Goal: Transaction & Acquisition: Purchase product/service

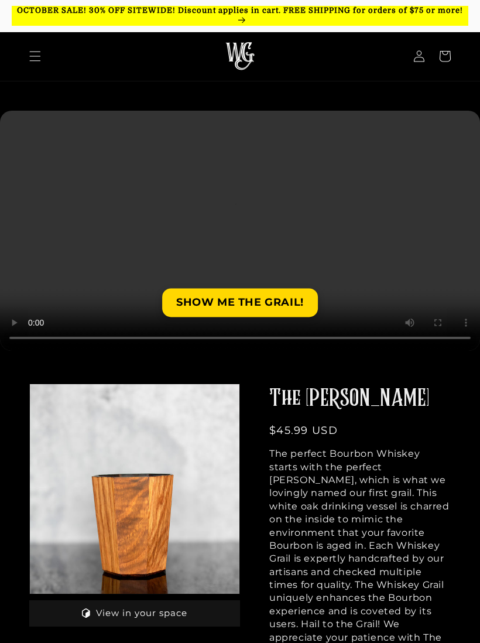
click at [22, 60] on span "Menu" at bounding box center [35, 56] width 26 height 26
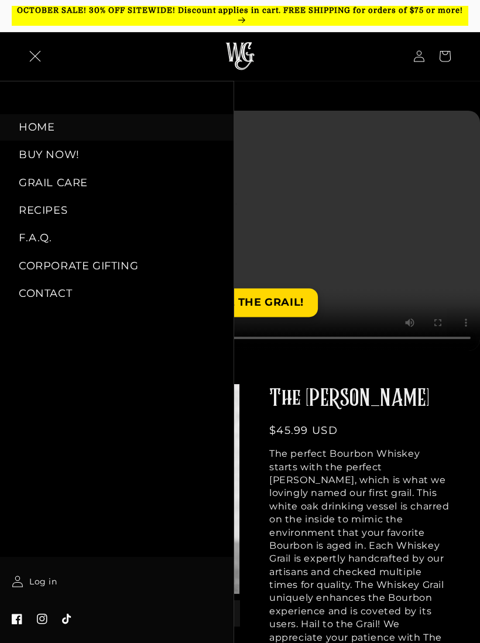
click at [63, 160] on link "BUY NOW!" at bounding box center [116, 155] width 233 height 26
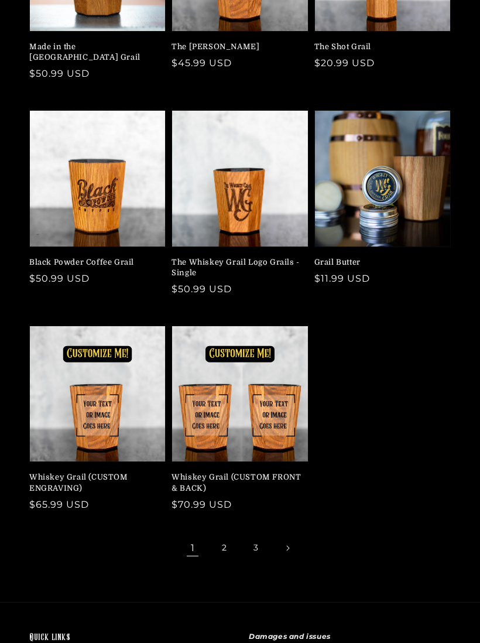
scroll to position [239, 0]
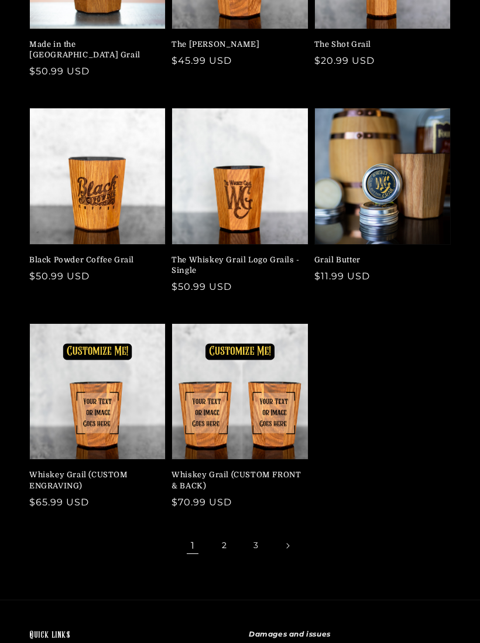
click at [268, 469] on link "Whiskey Grail (CUSTOM FRONT & BACK)" at bounding box center [235, 479] width 129 height 21
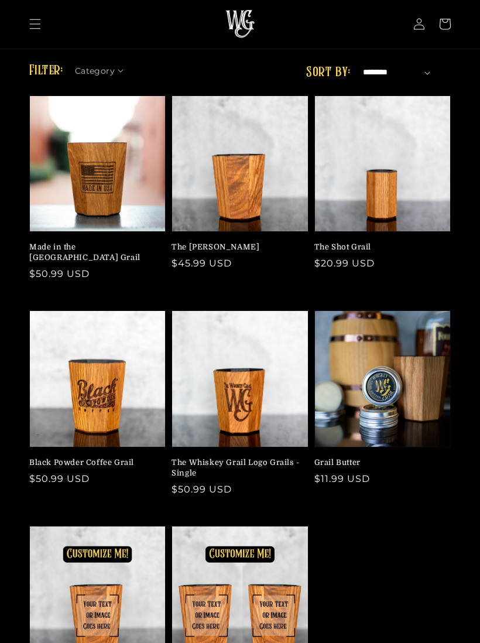
scroll to position [0, 0]
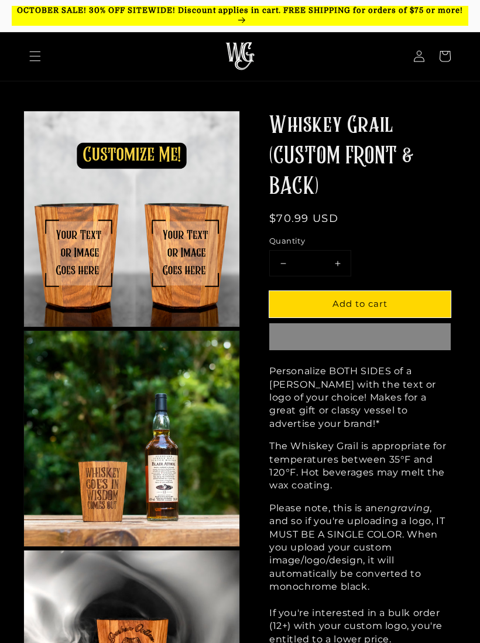
click at [92, 442] on img at bounding box center [131, 438] width 215 height 215
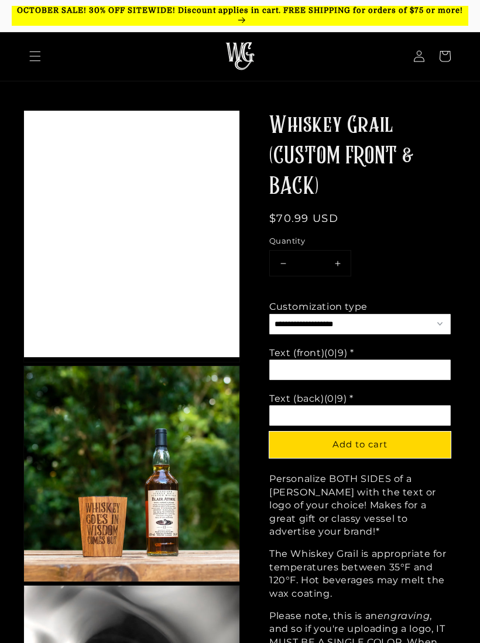
scroll to position [247, 215]
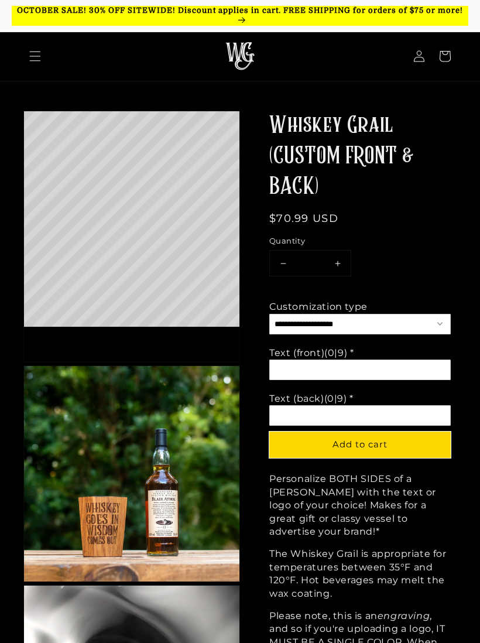
click at [337, 262] on button "Increase quantity for Whiskey Grail (CUSTOM FRONT &amp; BACK)" at bounding box center [337, 262] width 26 height 25
type input "*"
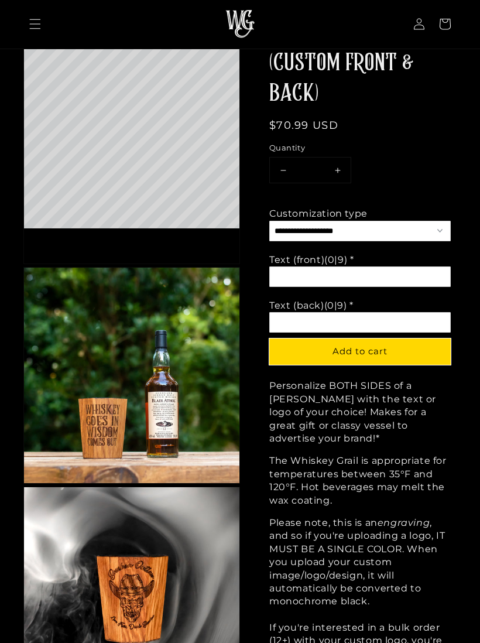
scroll to position [100, 0]
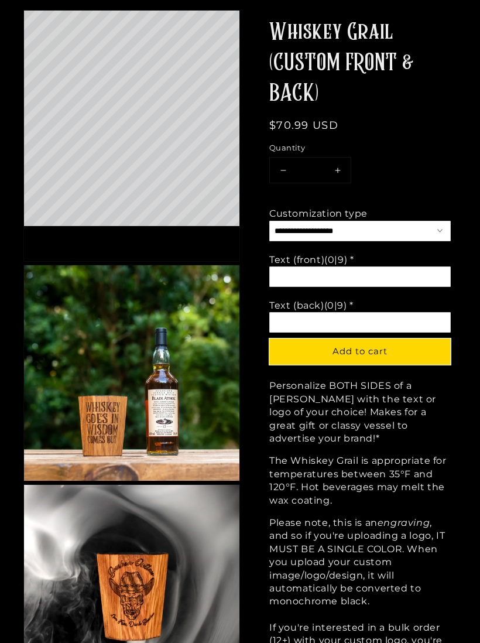
click at [429, 235] on select "**********" at bounding box center [359, 231] width 181 height 20
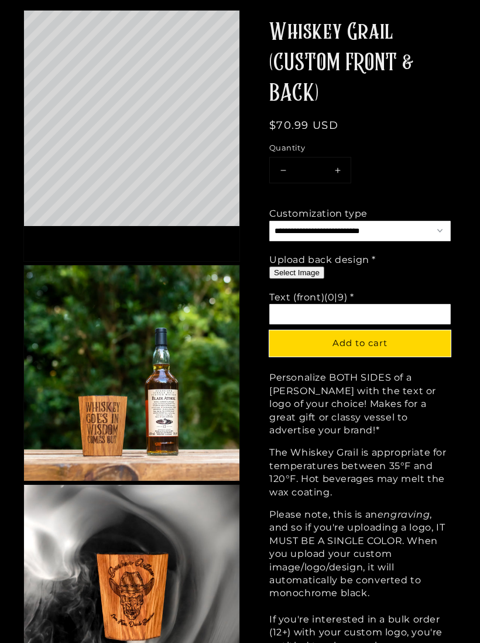
click at [307, 276] on button "Select Image" at bounding box center [296, 272] width 55 height 12
click at [387, 312] on input "Option 3 of 3 Text (front) (0|9) * Required" at bounding box center [359, 314] width 181 height 20
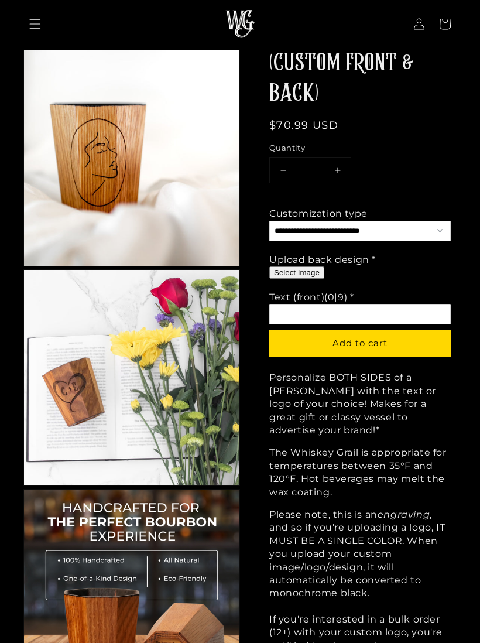
scroll to position [754, 0]
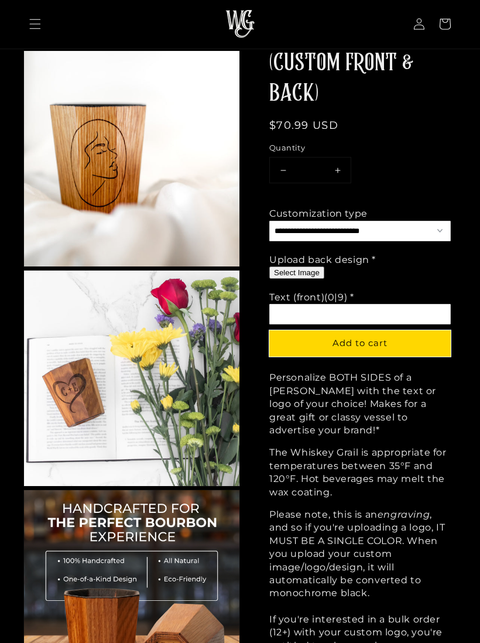
click at [420, 229] on select "**********" at bounding box center [359, 231] width 181 height 20
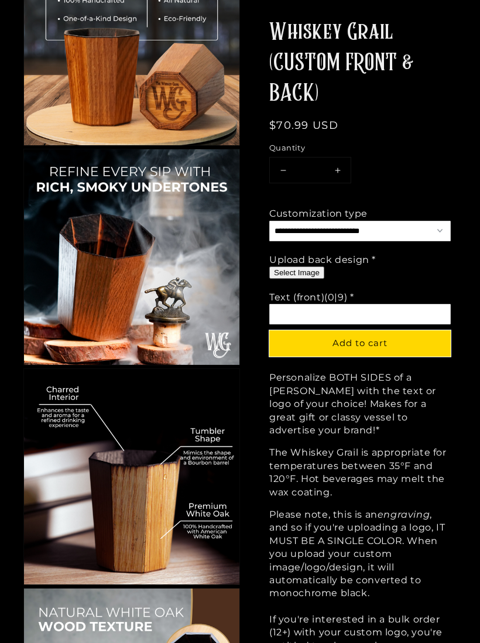
scroll to position [1284, 0]
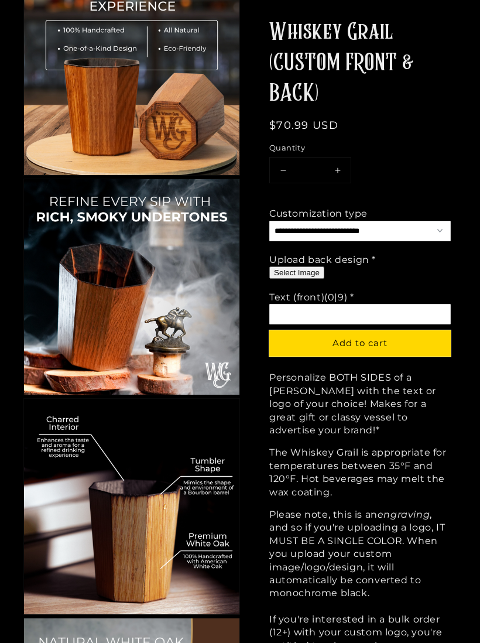
click at [370, 308] on input "Option 3 of 3 Text (front) (0|9) * Required" at bounding box center [359, 314] width 181 height 20
click at [420, 228] on select "**********" at bounding box center [359, 231] width 181 height 20
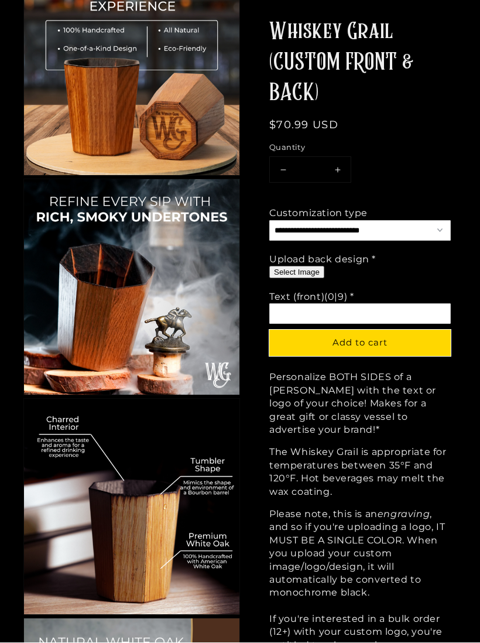
select select "**********"
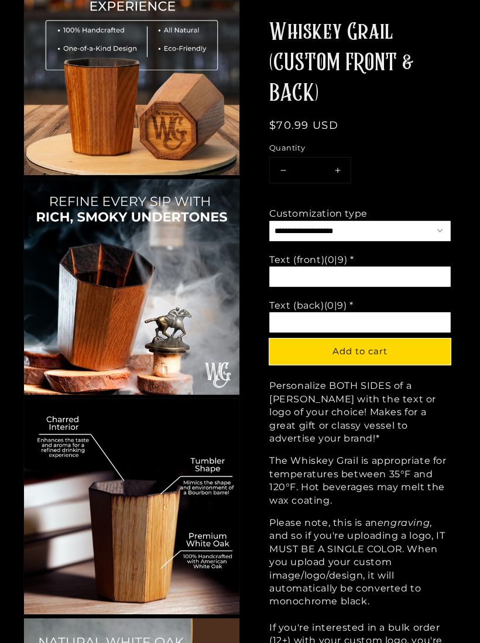
click at [413, 277] on input "Option 2 of 3 Text (front) (0|9) * Required" at bounding box center [359, 276] width 181 height 20
type input "*"
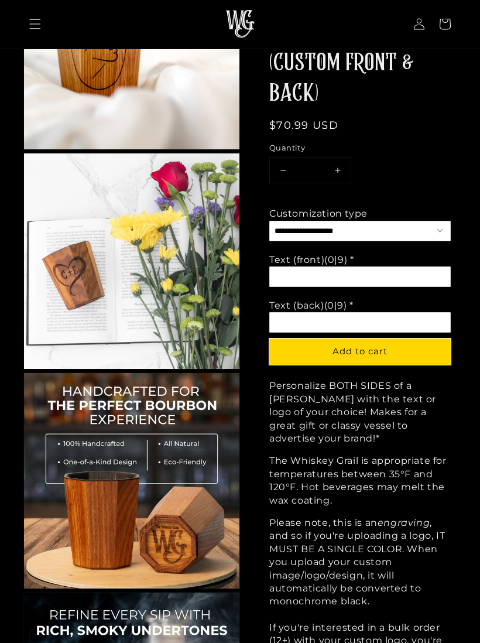
scroll to position [870, 0]
